Goal: Communication & Community: Answer question/provide support

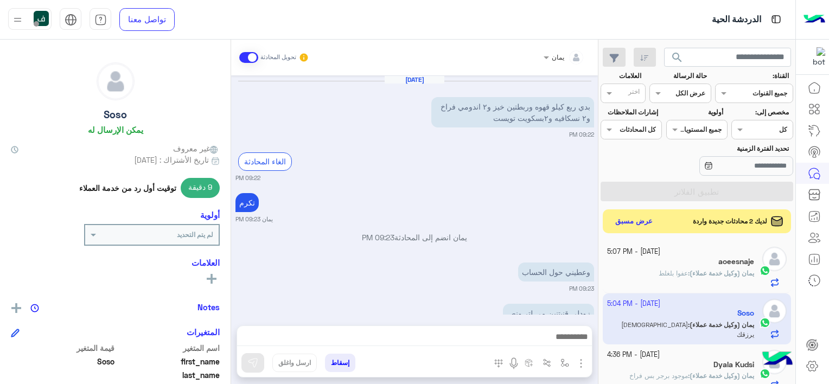
scroll to position [1352, 0]
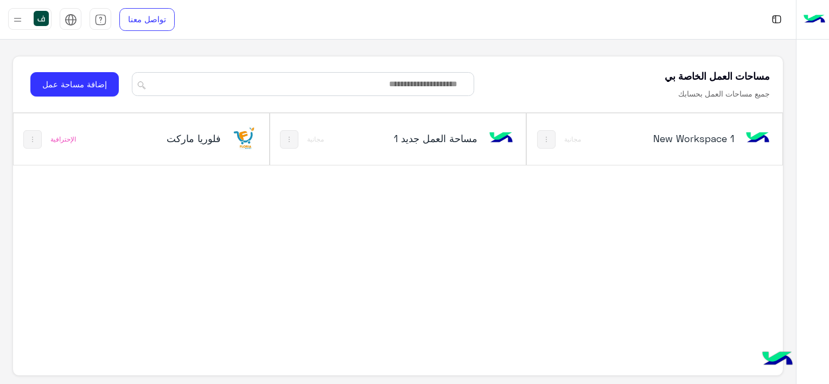
click at [160, 143] on h5 "فلوريا ماركت" at bounding box center [178, 138] width 85 height 13
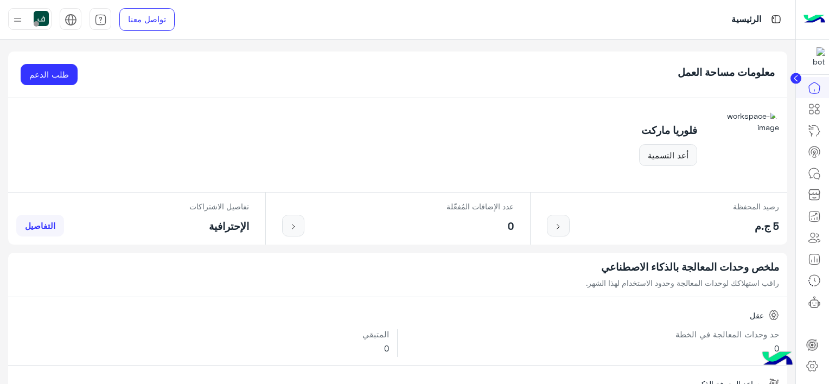
click at [47, 230] on link "التفاصيل" at bounding box center [40, 226] width 48 height 22
click at [40, 228] on span "التفاصيل" at bounding box center [40, 226] width 30 height 10
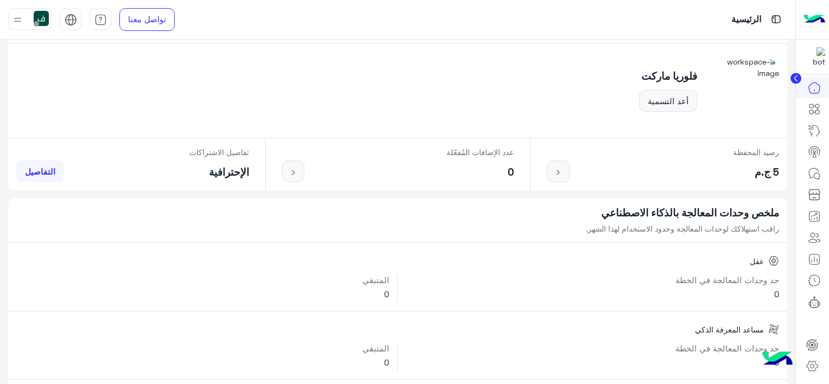
scroll to position [109, 0]
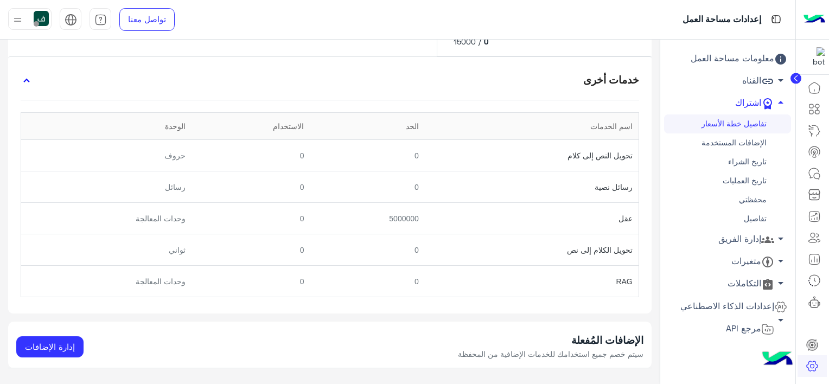
scroll to position [354, 0]
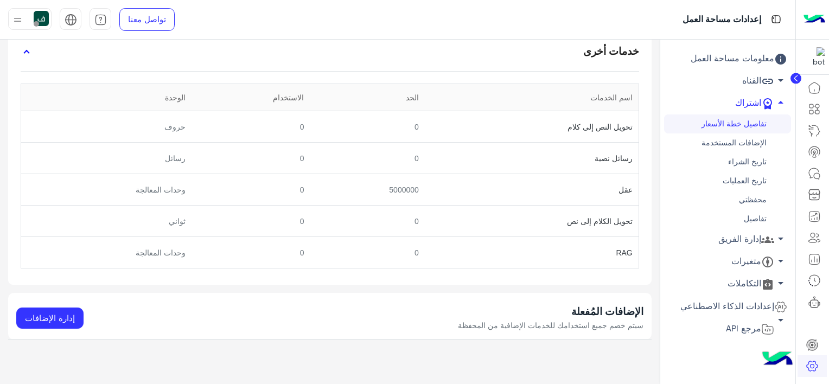
click at [55, 328] on div "الإضافات المُفعلة سيتم خصم جميع استخدامك للخدمات الإضافية من المحفظة إدارة الإض…" at bounding box center [330, 316] width 644 height 47
click at [49, 318] on button "إدارة الإضافات" at bounding box center [49, 319] width 67 height 22
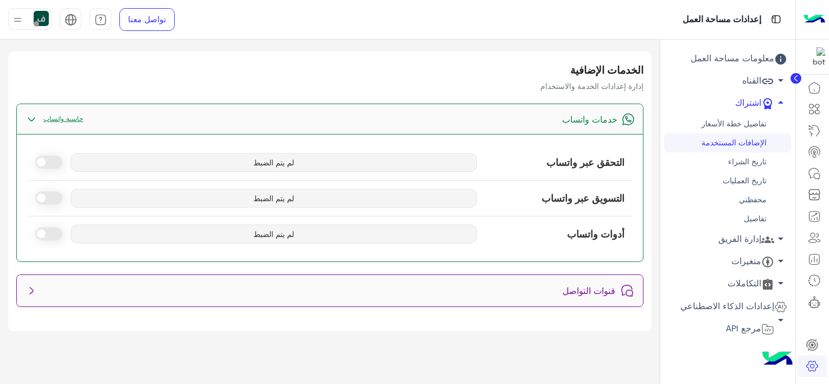
click at [276, 168] on span "لم يتم الضبط" at bounding box center [274, 162] width 407 height 19
click at [48, 119] on link "حاسبة واتساب" at bounding box center [63, 118] width 50 height 8
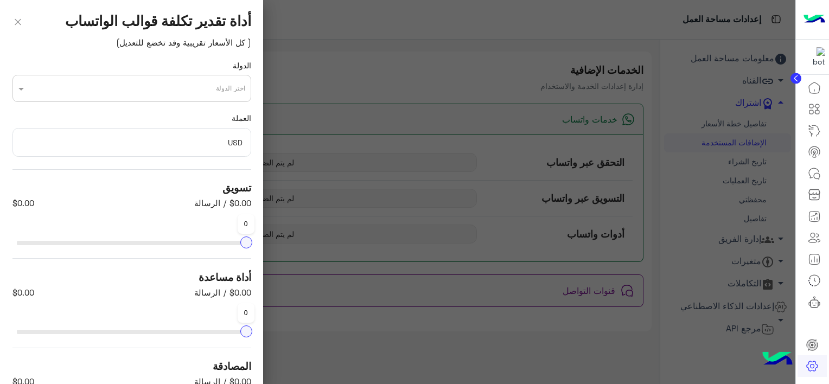
scroll to position [158, 0]
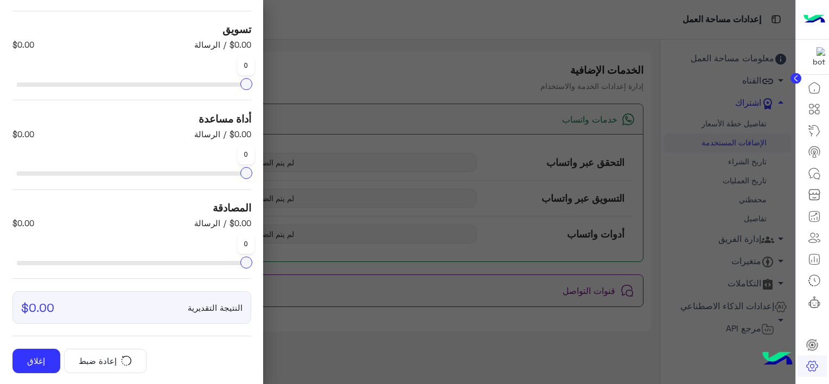
click at [335, 105] on div at bounding box center [398, 192] width 796 height 384
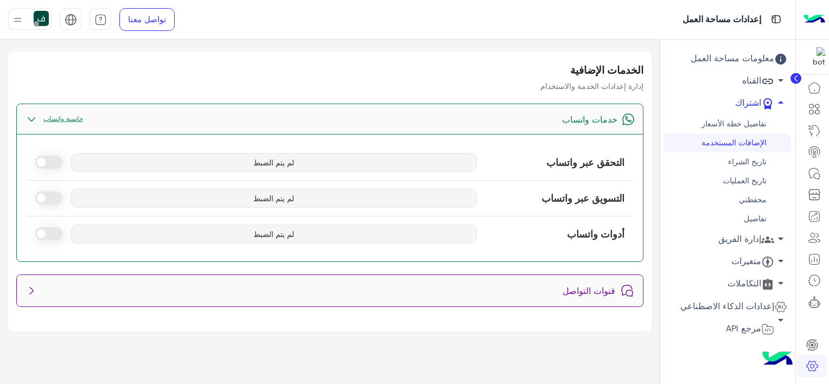
click at [15, 115] on div "خدمات واتساب حاسبة واتساب التحقق عبر واتساب لم يتم الضبط التسويق عبر واتساب لم …" at bounding box center [330, 205] width 644 height 203
click at [27, 117] on img at bounding box center [31, 119] width 13 height 13
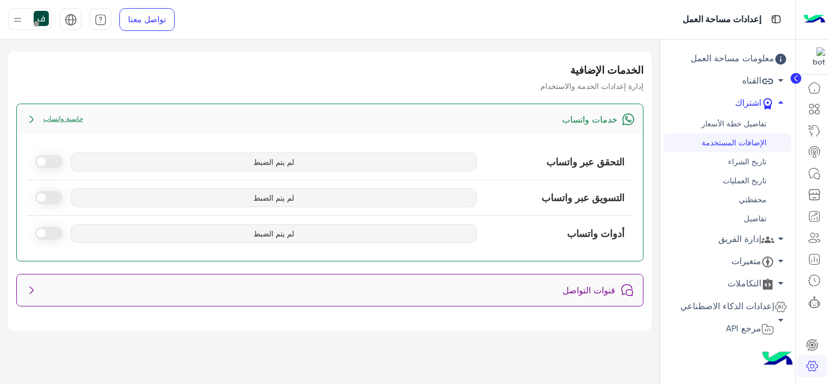
click at [27, 117] on img at bounding box center [31, 119] width 13 height 13
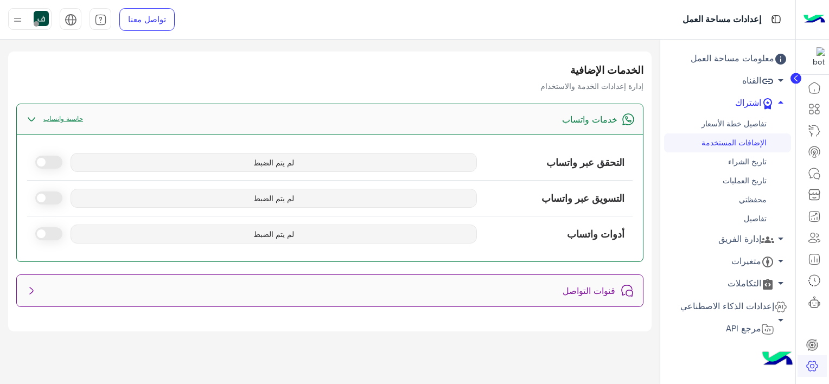
click at [26, 287] on img at bounding box center [31, 290] width 13 height 13
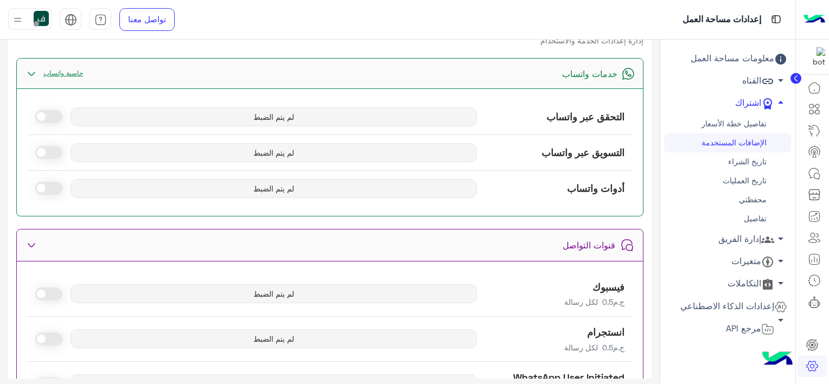
scroll to position [106, 0]
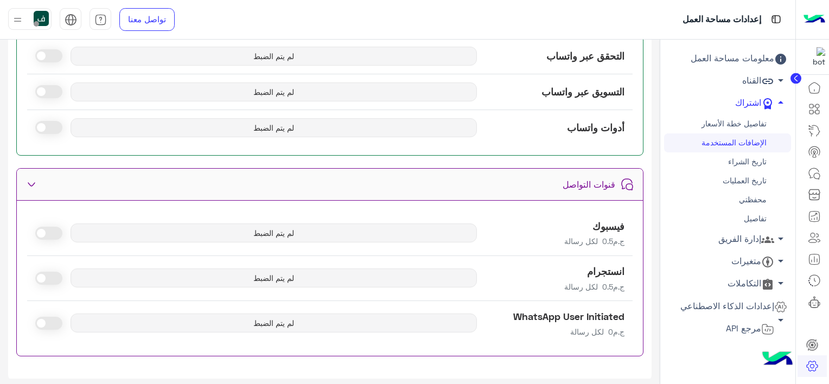
click at [59, 60] on span at bounding box center [48, 55] width 27 height 13
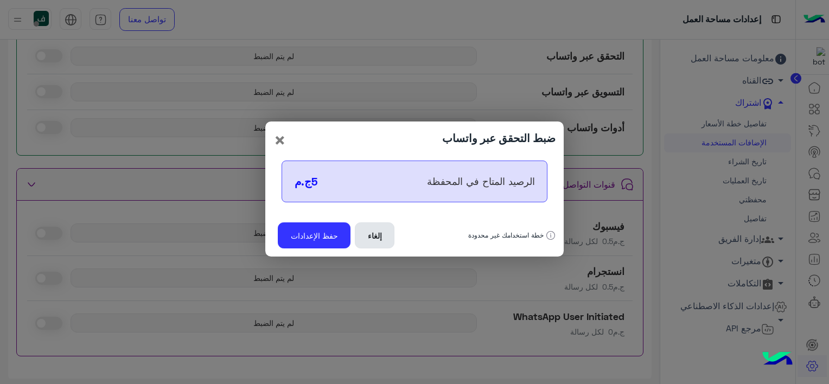
click at [368, 239] on button "إلغاء" at bounding box center [375, 235] width 40 height 26
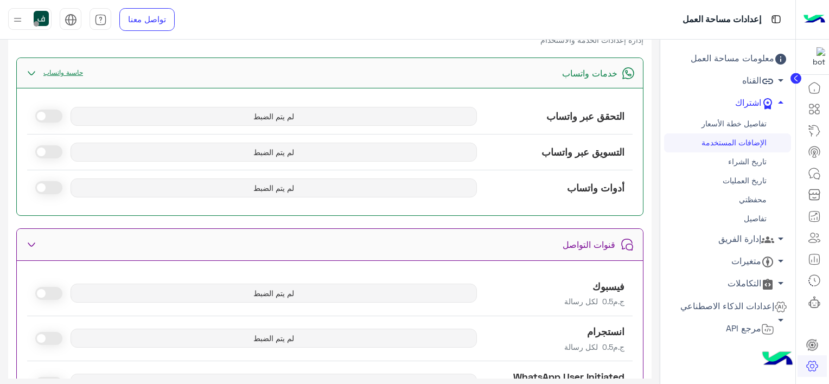
scroll to position [0, 0]
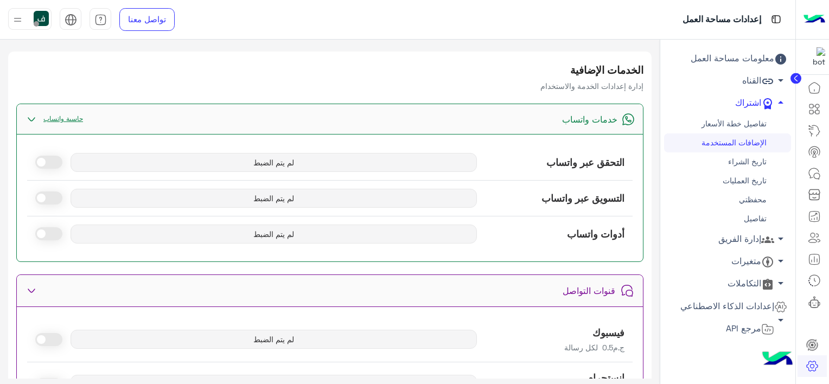
click at [364, 167] on span "لم يتم الضبط" at bounding box center [274, 162] width 407 height 19
click at [761, 120] on link "تفاصيل خطة الأسعار" at bounding box center [727, 123] width 127 height 19
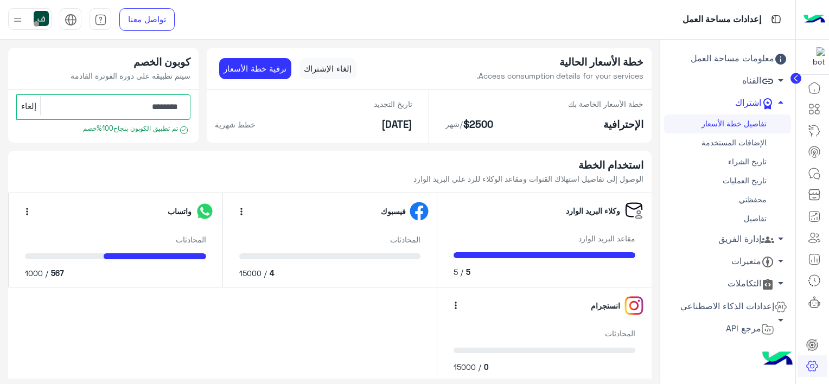
click at [760, 202] on link "محفظتي" at bounding box center [727, 199] width 127 height 19
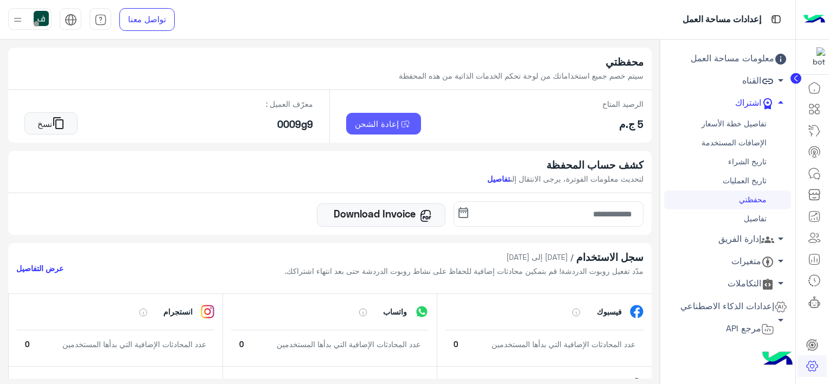
click at [402, 124] on img at bounding box center [406, 125] width 14 height 10
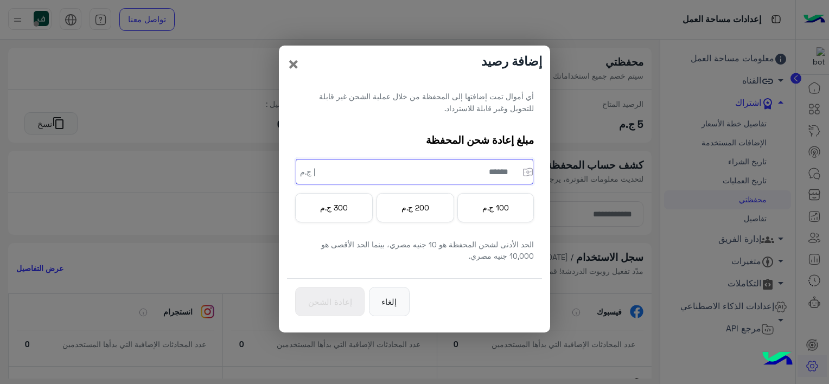
click at [471, 178] on input "number" at bounding box center [415, 172] width 238 height 26
type input "****"
click at [329, 309] on button "إعادة الشحن" at bounding box center [329, 302] width 69 height 30
click at [339, 300] on span "إعادة الشحن" at bounding box center [330, 302] width 44 height 10
click at [376, 297] on button "إلغاء" at bounding box center [389, 302] width 41 height 30
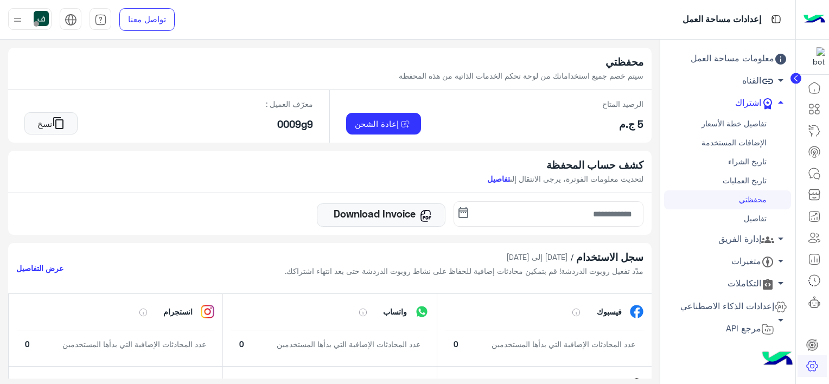
click at [762, 228] on link "تفاصيل" at bounding box center [727, 218] width 127 height 19
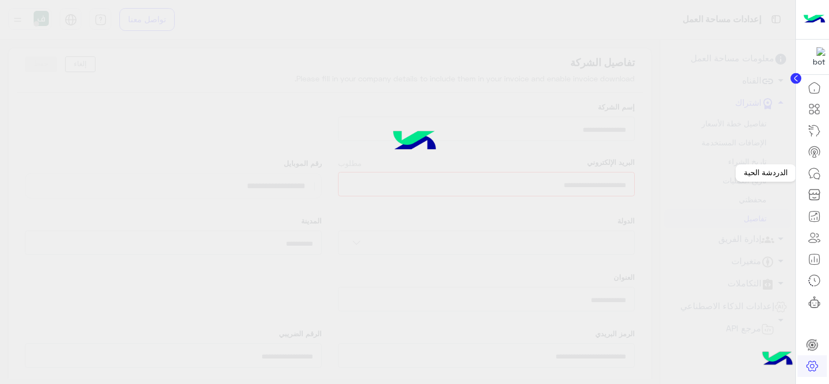
type input "**********"
click at [812, 171] on icon at bounding box center [814, 173] width 13 height 13
click at [819, 168] on icon at bounding box center [814, 173] width 13 height 13
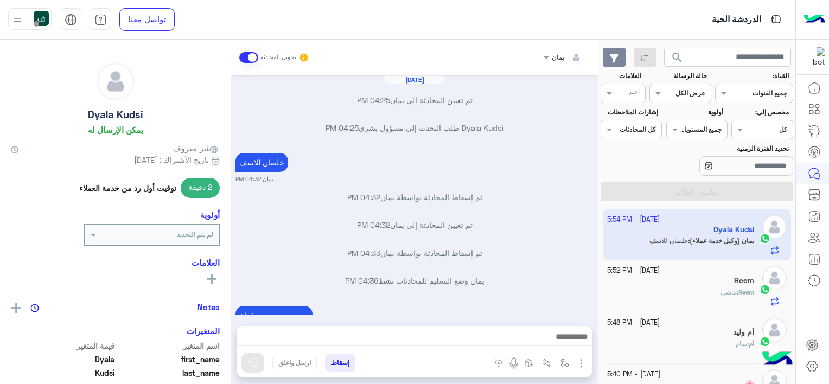
scroll to position [499, 0]
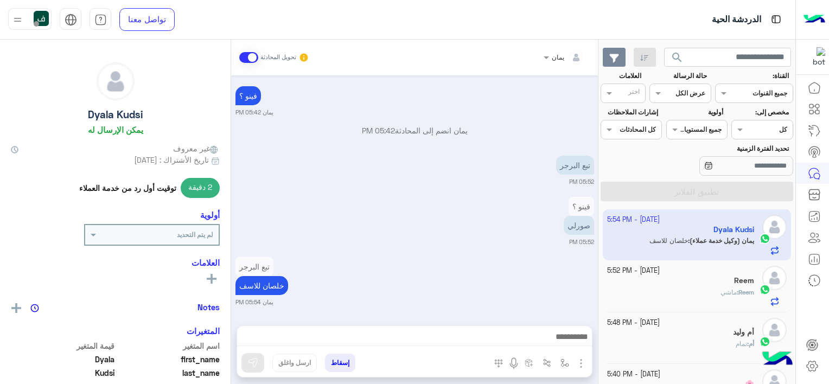
click at [616, 60] on icon "button" at bounding box center [614, 58] width 10 height 9
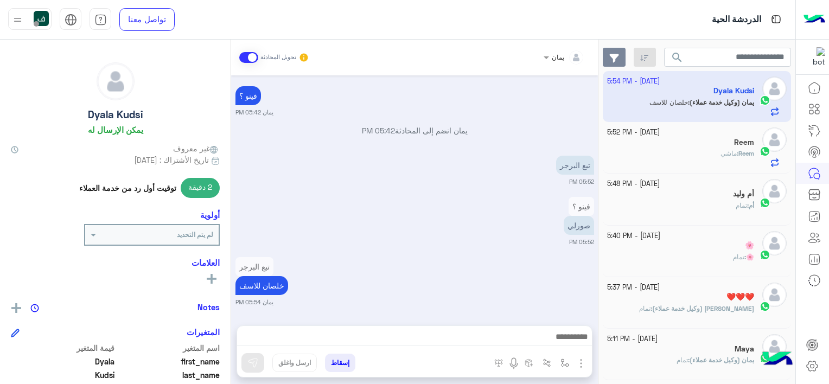
click at [616, 63] on button "button" at bounding box center [614, 58] width 23 height 20
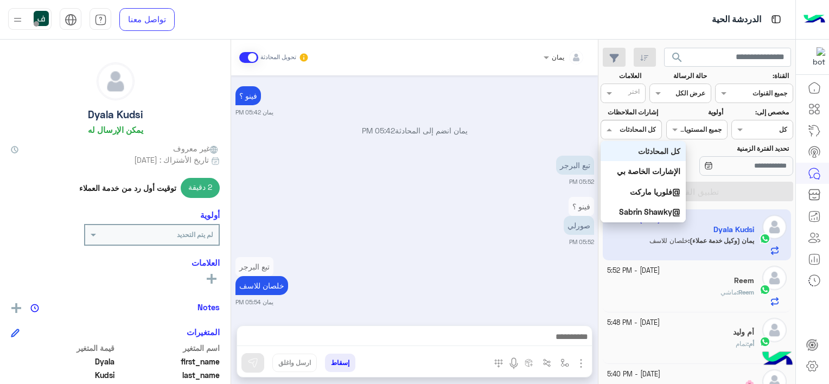
click at [633, 124] on input "text" at bounding box center [643, 129] width 25 height 10
click at [650, 167] on b "الإشارات الخاصة بي" at bounding box center [648, 171] width 63 height 9
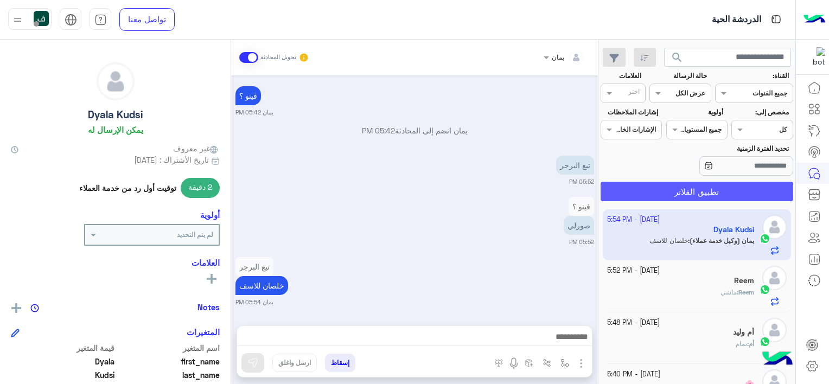
click at [679, 188] on button "تطبيق الفلاتر" at bounding box center [697, 192] width 193 height 20
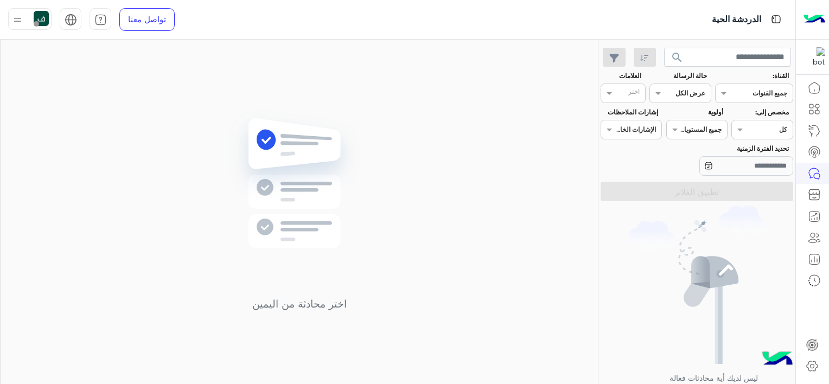
click at [629, 110] on label "إشارات الملاحظات" at bounding box center [630, 112] width 56 height 10
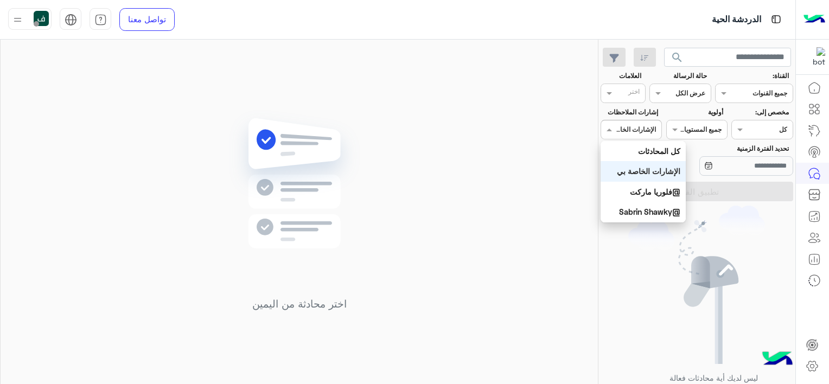
click at [634, 125] on input "text" at bounding box center [643, 129] width 25 height 10
click at [652, 184] on div "@فلوريا ماركت" at bounding box center [643, 192] width 85 height 20
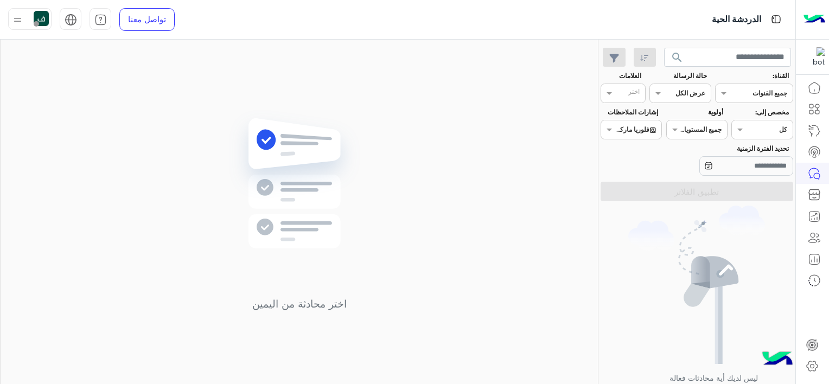
click at [607, 104] on section "القناة: القناه جميع القنوات حالة الرسالة القناه عرض الكل العلامات اختر مخصص إلى…" at bounding box center [697, 136] width 181 height 130
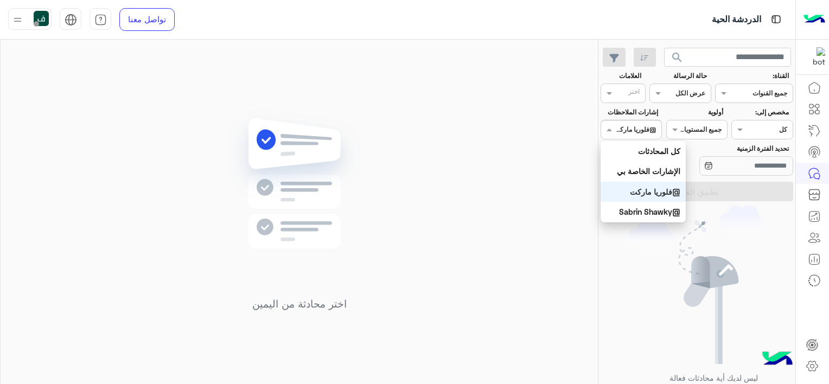
click at [620, 124] on div "اختر @فلوريا ماركت" at bounding box center [631, 130] width 61 height 20
click at [647, 153] on div "كل المحادثات" at bounding box center [643, 151] width 85 height 20
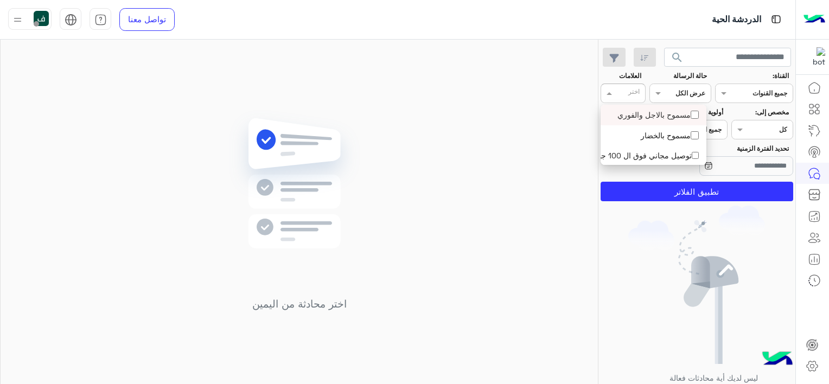
click at [621, 96] on input "text" at bounding box center [629, 95] width 22 height 10
click at [643, 122] on div "مسموح بالاجل والفوري" at bounding box center [654, 115] width 106 height 20
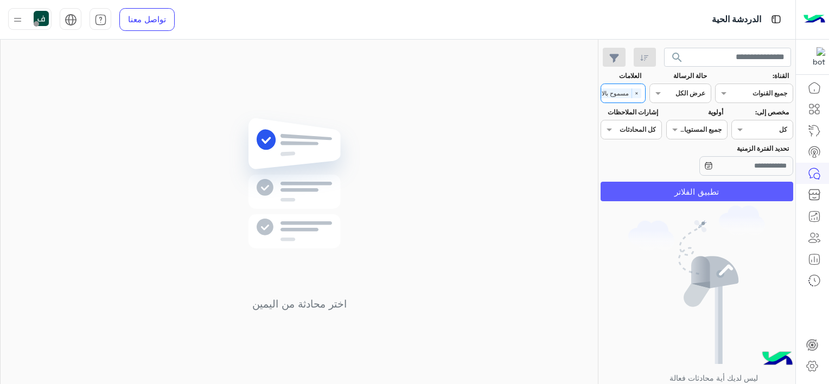
click at [659, 191] on button "تطبيق الفلاتر" at bounding box center [697, 192] width 193 height 20
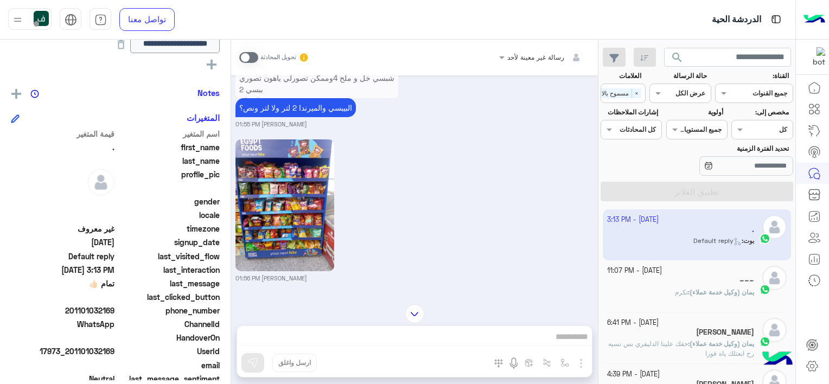
scroll to position [191, 0]
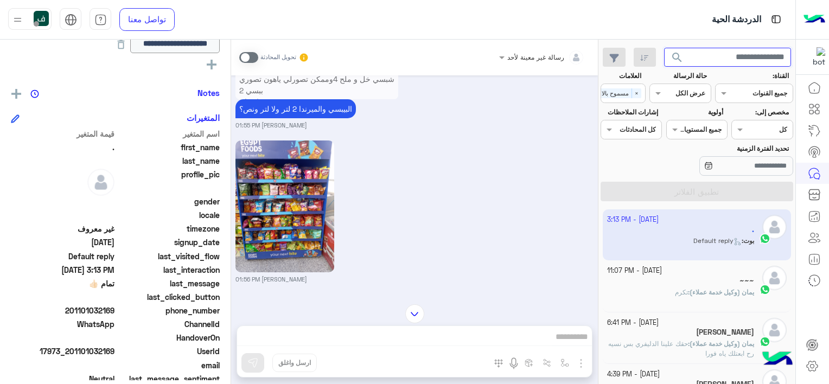
click at [704, 57] on input "text" at bounding box center [728, 58] width 128 height 20
paste input "**********"
type input "**********"
click at [664, 48] on button "search" at bounding box center [677, 59] width 27 height 23
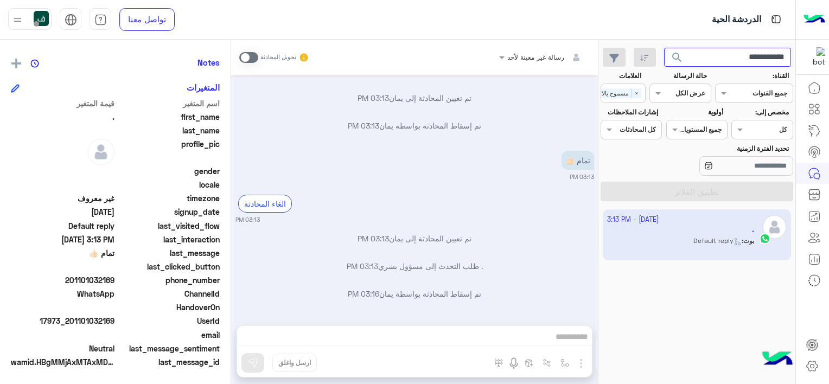
scroll to position [3777, 0]
